Goal: Find specific page/section: Find specific page/section

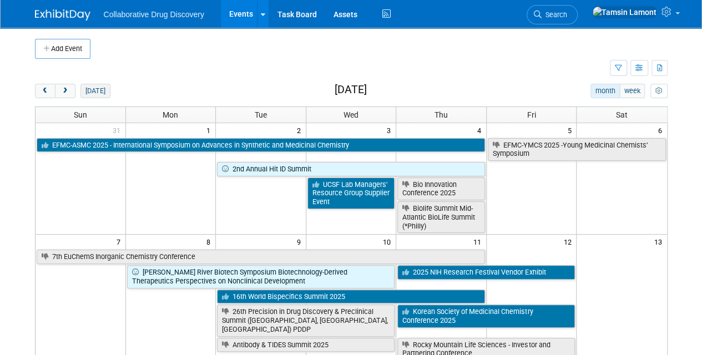
click at [97, 89] on button "[DATE]" at bounding box center [94, 91] width 29 height 14
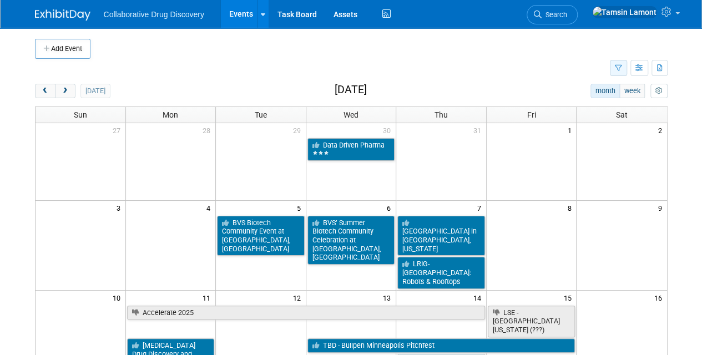
click at [616, 62] on button "button" at bounding box center [618, 68] width 17 height 16
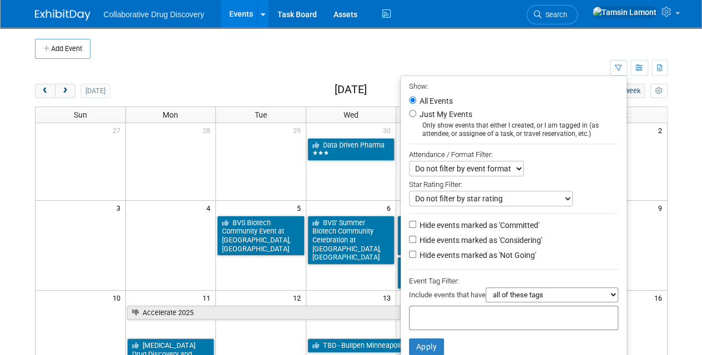
click at [448, 311] on input "text" at bounding box center [458, 316] width 89 height 11
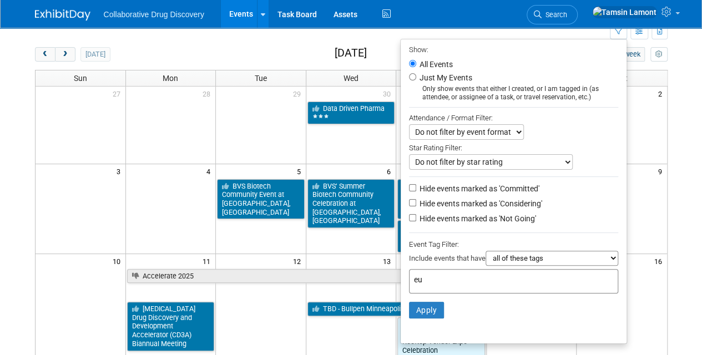
scroll to position [37, 0]
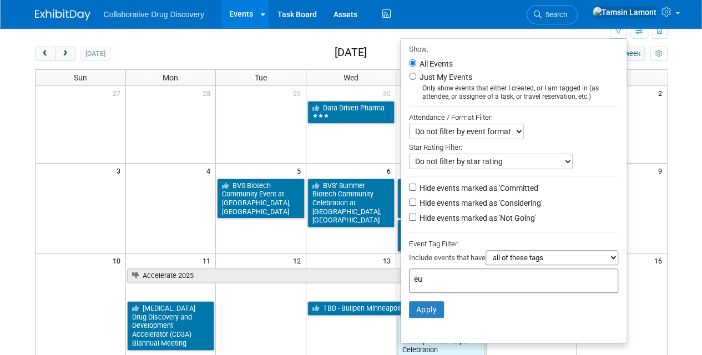
click at [431, 276] on input "eu" at bounding box center [491, 279] width 155 height 11
type input "eu"
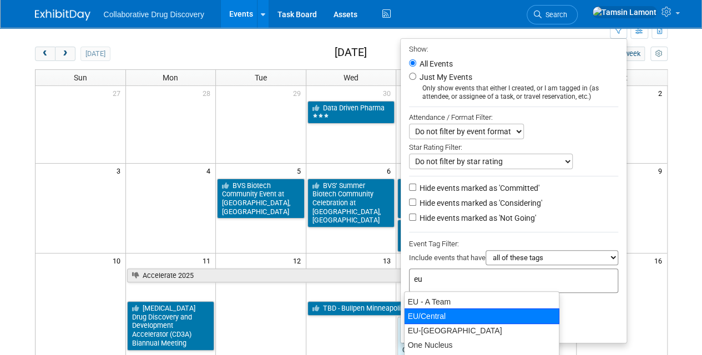
click at [437, 312] on div "EU/Central" at bounding box center [481, 317] width 155 height 16
type input "EU/Central"
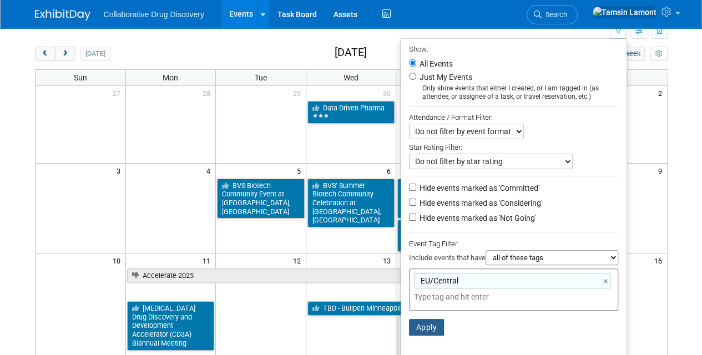
click at [426, 323] on button "Apply" at bounding box center [427, 327] width 36 height 17
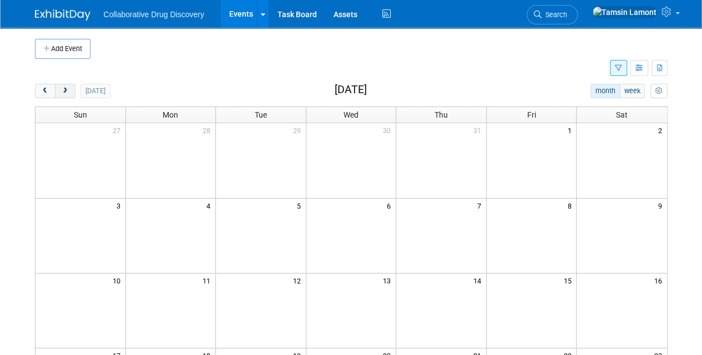
click at [63, 94] on button "next" at bounding box center [65, 91] width 21 height 14
